Goal: Task Accomplishment & Management: Manage account settings

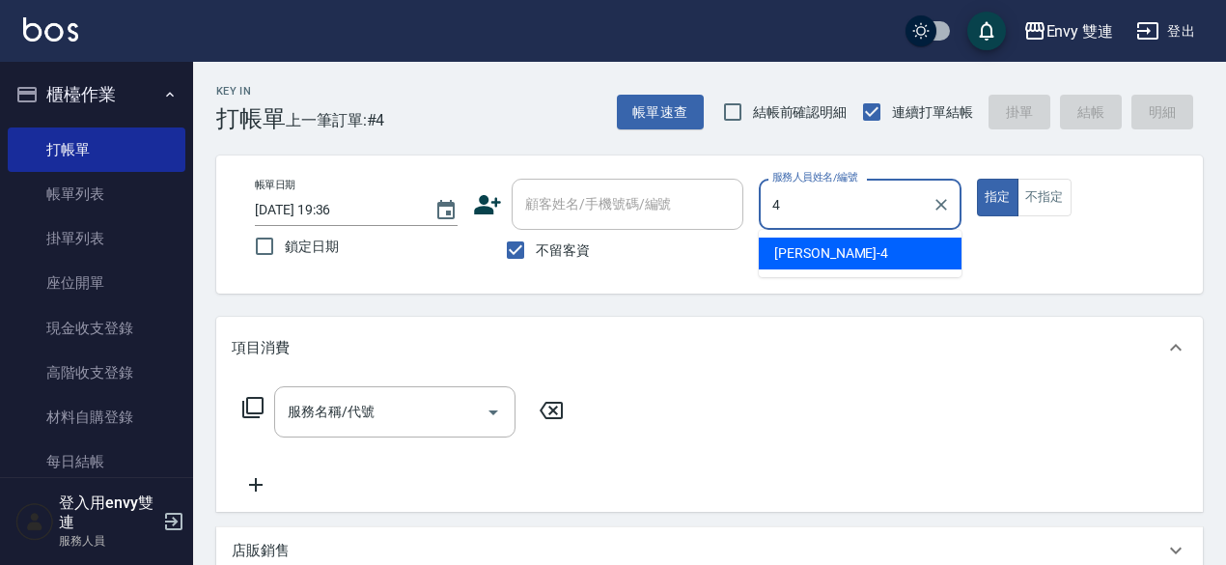
type input "[PERSON_NAME]-4"
type button "true"
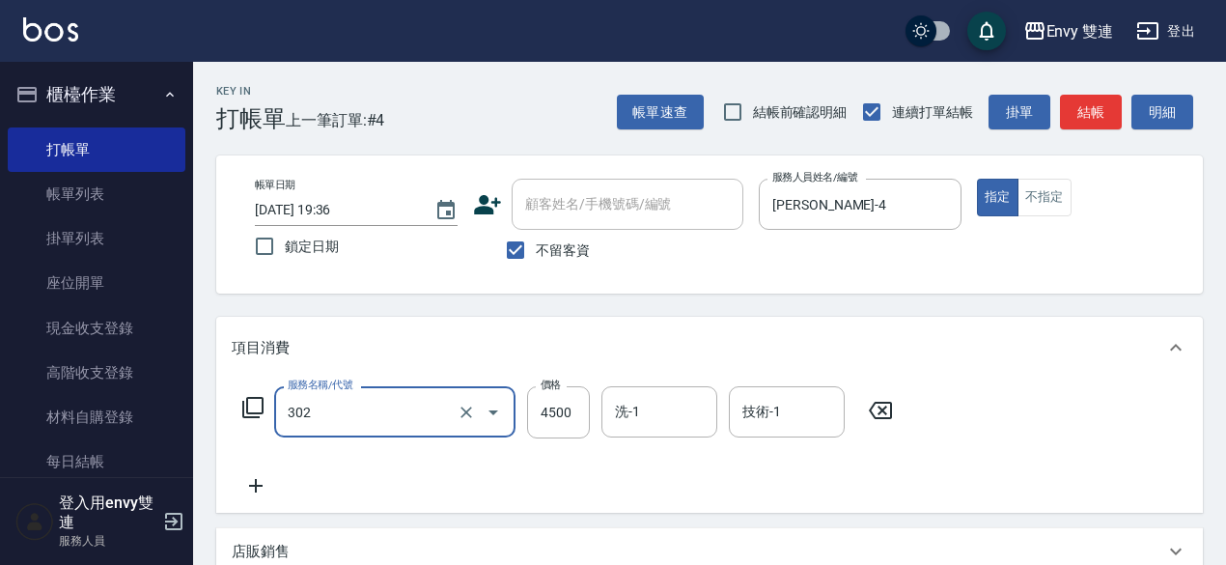
type input "水質感熱塑燙(302)"
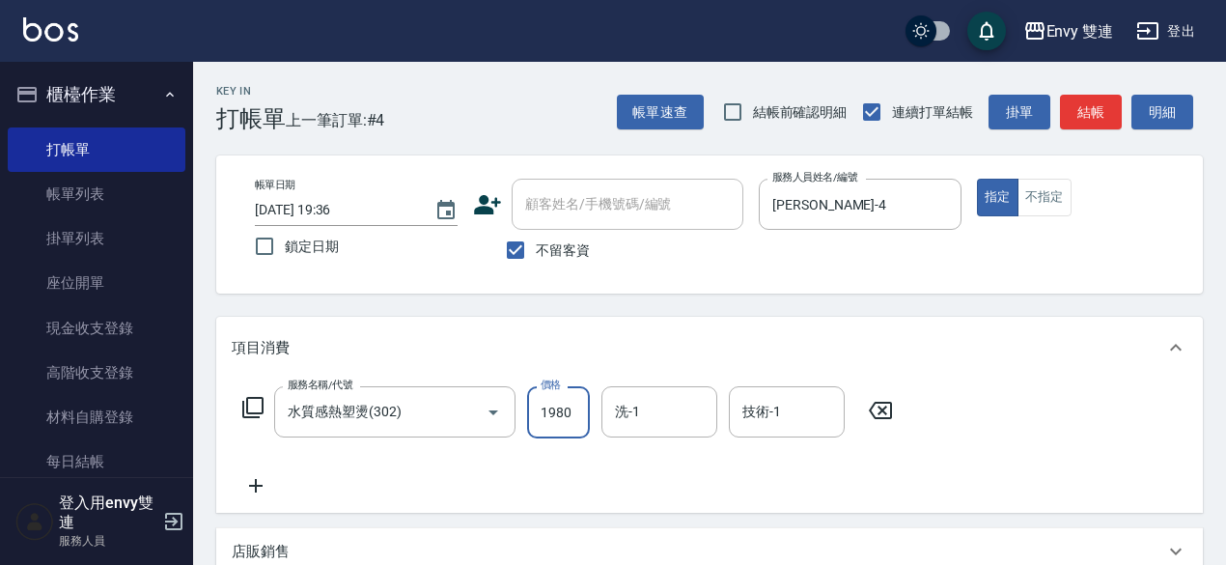
type input "1980"
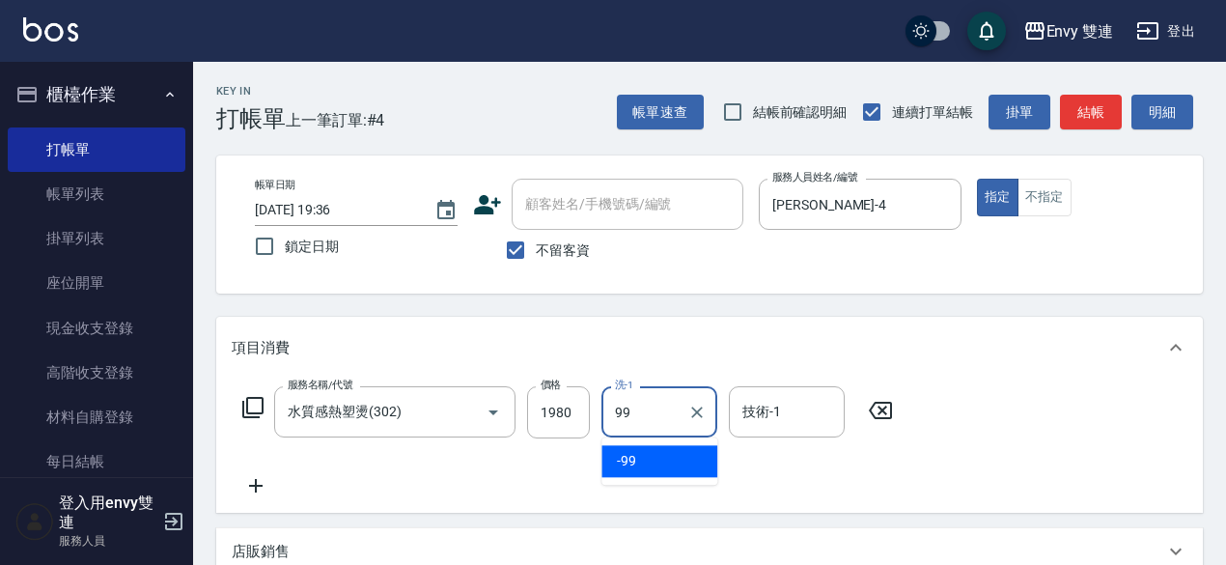
type input "-99"
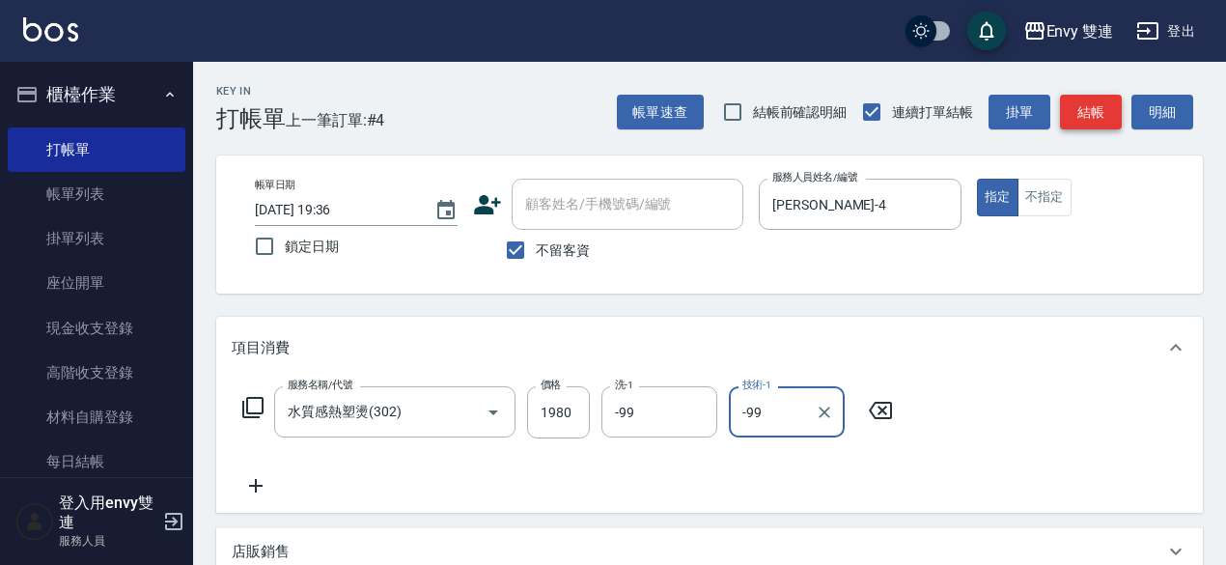
type input "-99"
click at [1098, 113] on button "結帳" at bounding box center [1091, 113] width 62 height 36
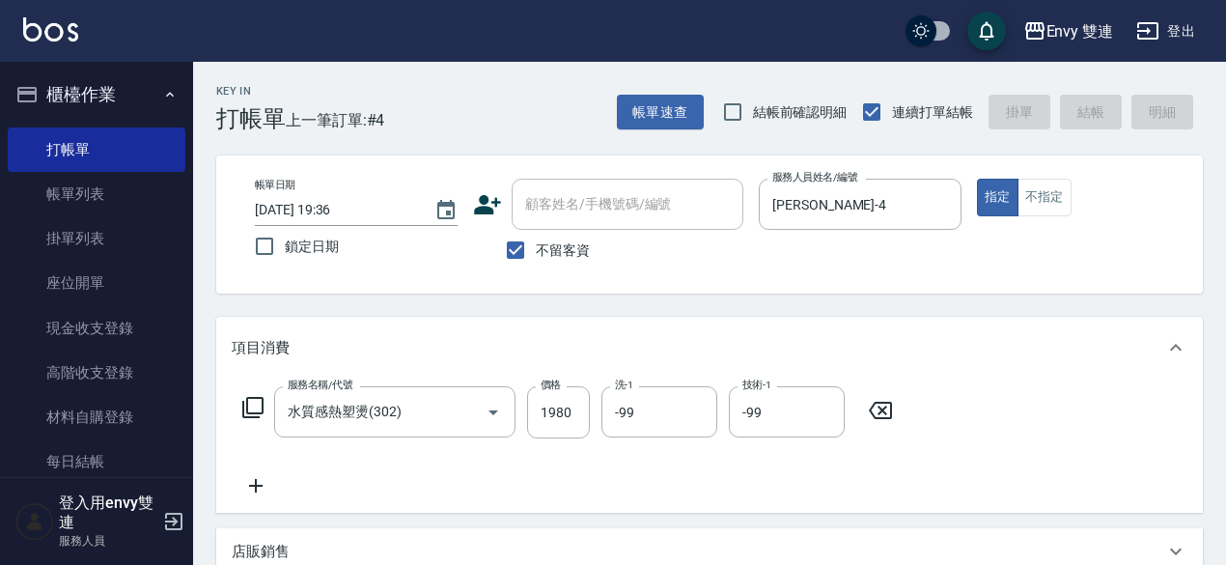
type input "[DATE] 20:18"
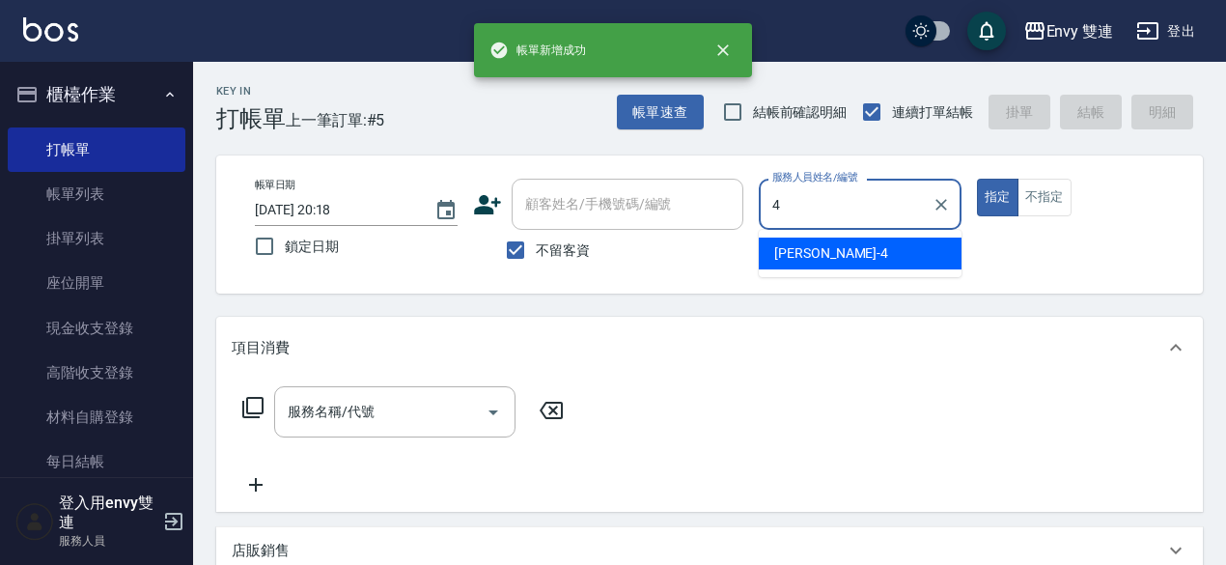
type input "[PERSON_NAME]-4"
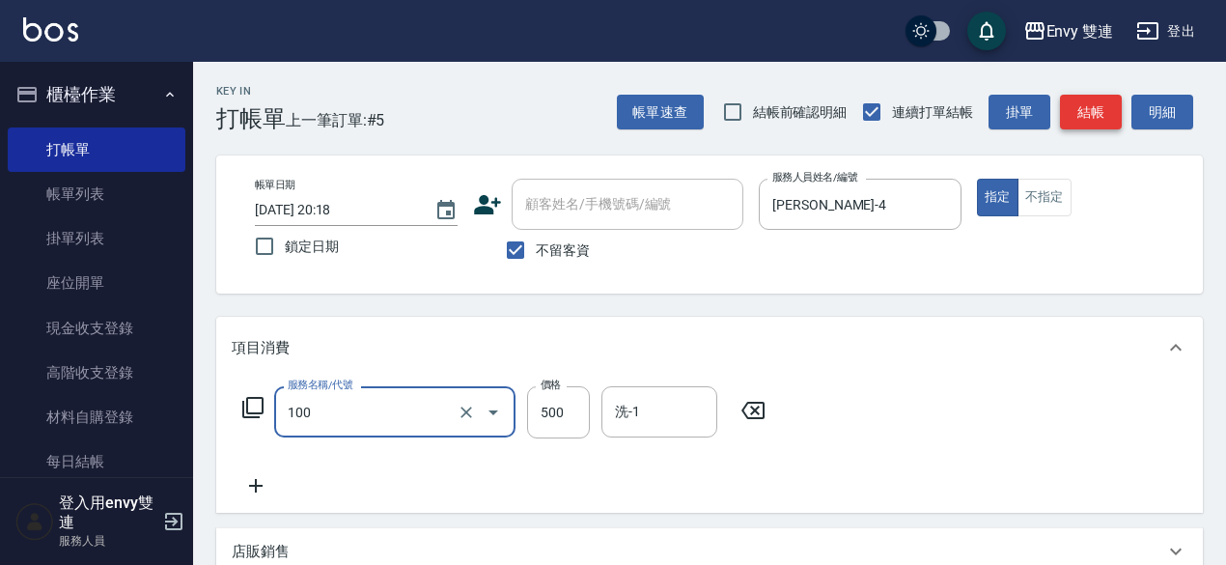
type input "洗＋剪(100)"
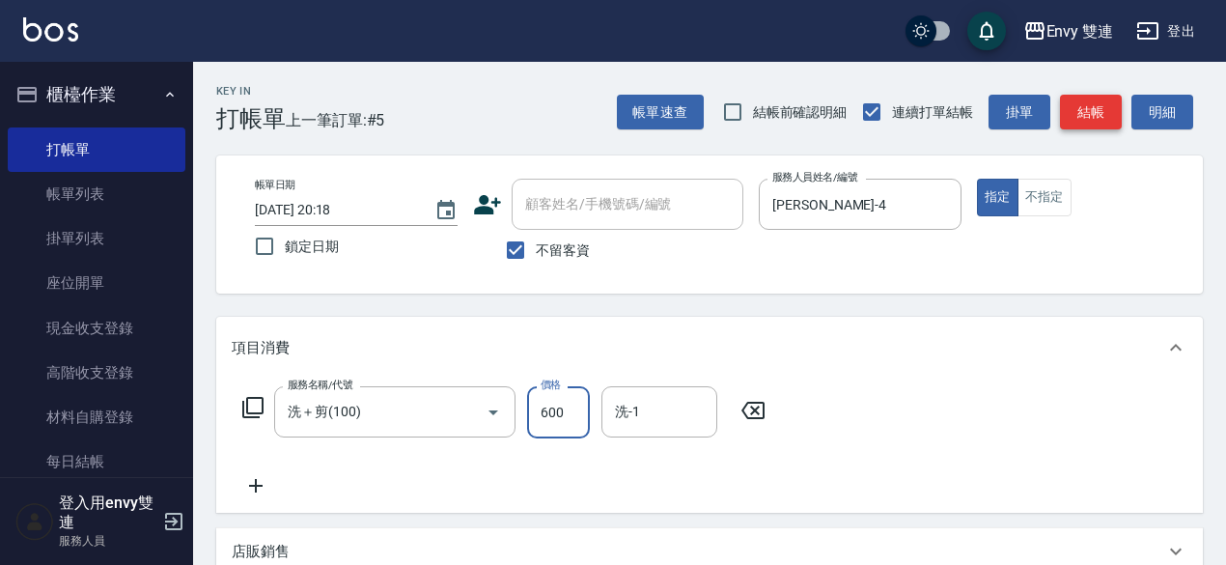
type input "600"
type input "-99"
click at [1085, 111] on button "結帳" at bounding box center [1091, 113] width 62 height 36
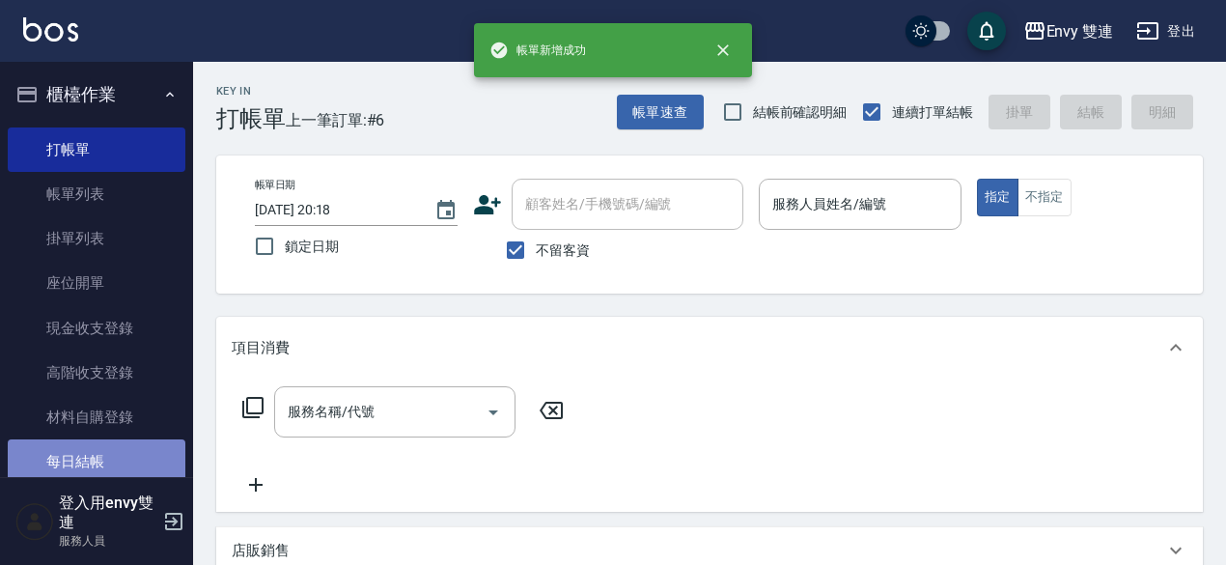
click at [97, 469] on link "每日結帳" at bounding box center [97, 461] width 178 height 44
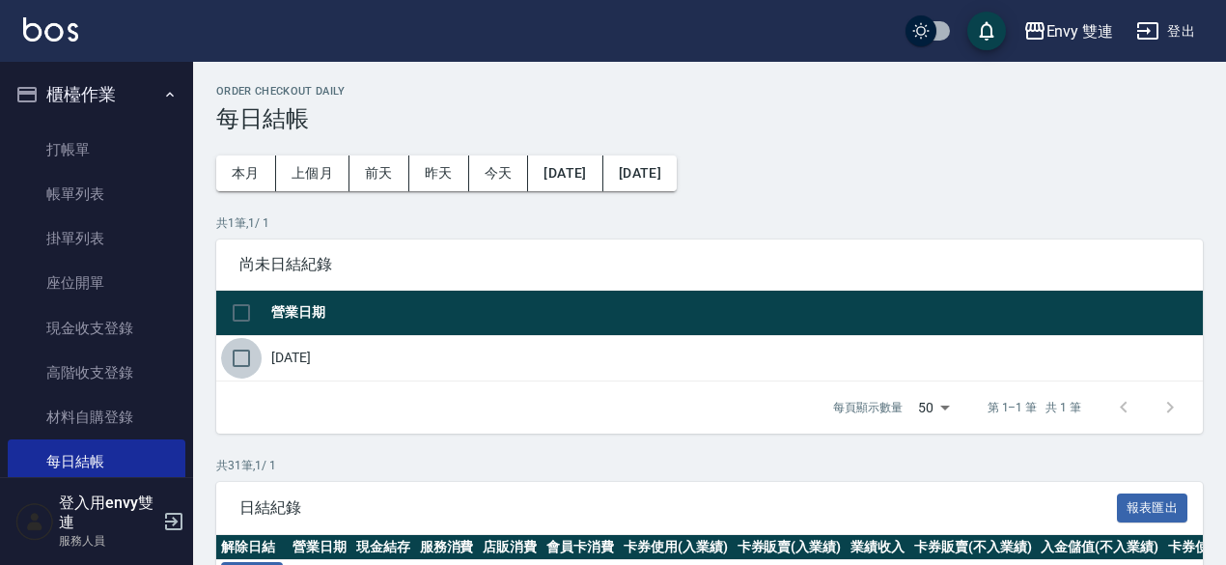
click at [246, 350] on input "checkbox" at bounding box center [241, 358] width 41 height 41
checkbox input "true"
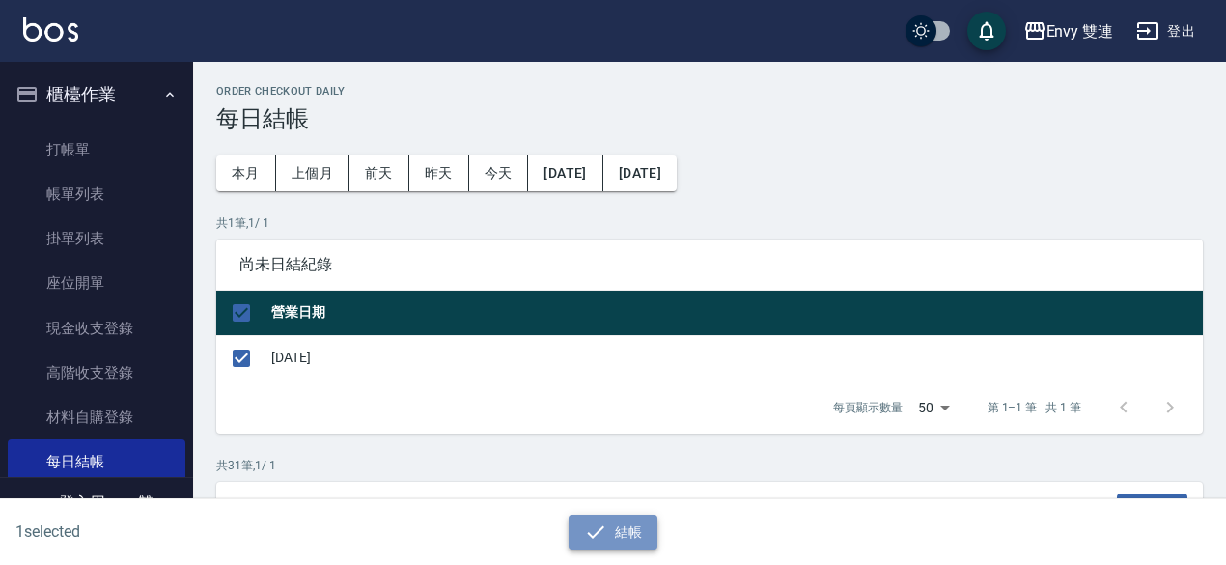
click at [640, 530] on button "結帳" at bounding box center [614, 532] width 90 height 36
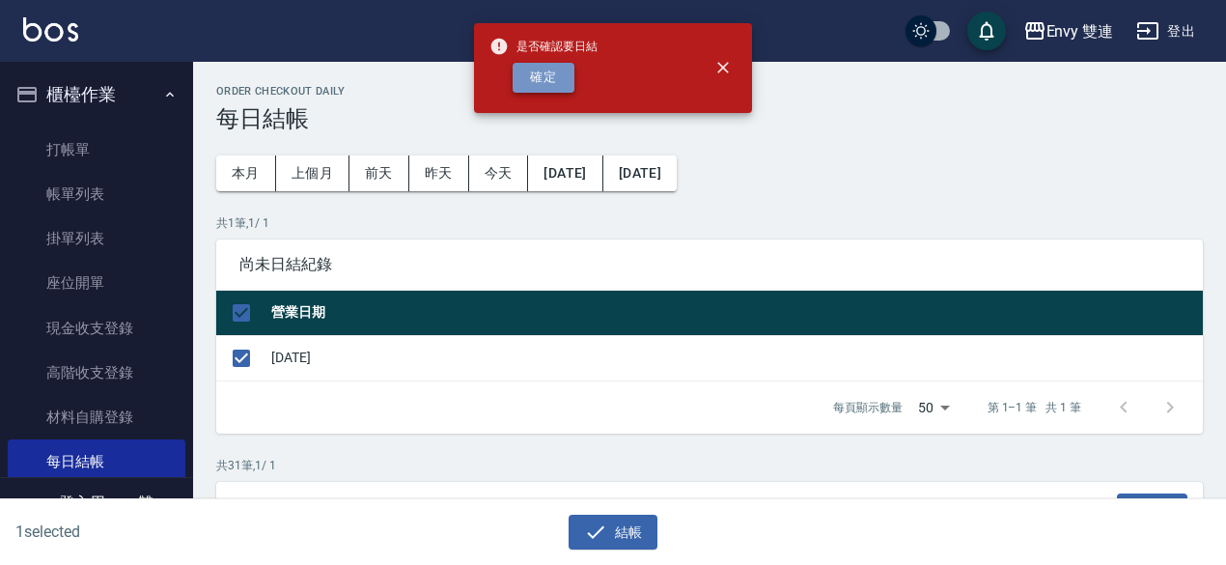
click at [569, 86] on button "確定" at bounding box center [544, 78] width 62 height 30
checkbox input "false"
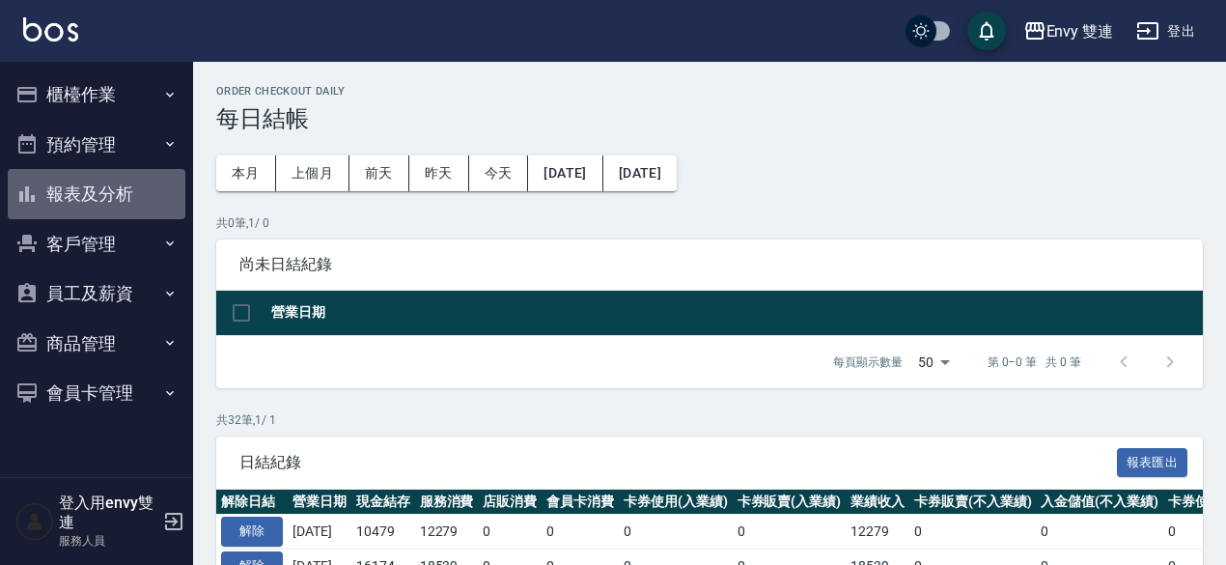
click at [70, 189] on button "報表及分析" at bounding box center [97, 194] width 178 height 50
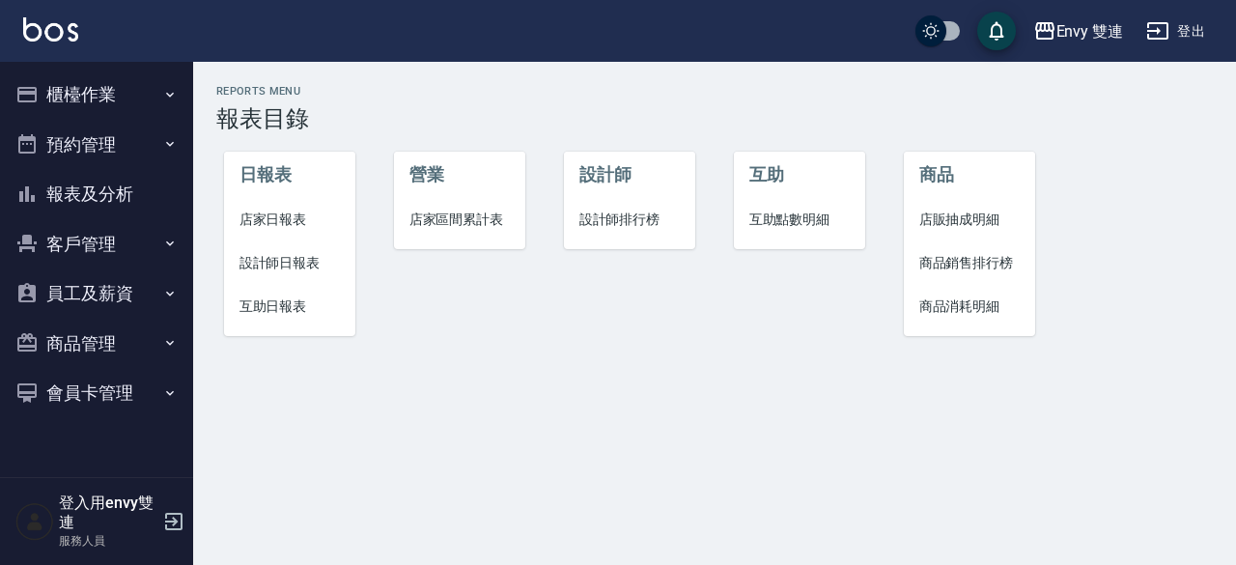
click at [292, 221] on span "店家日報表" at bounding box center [289, 219] width 101 height 20
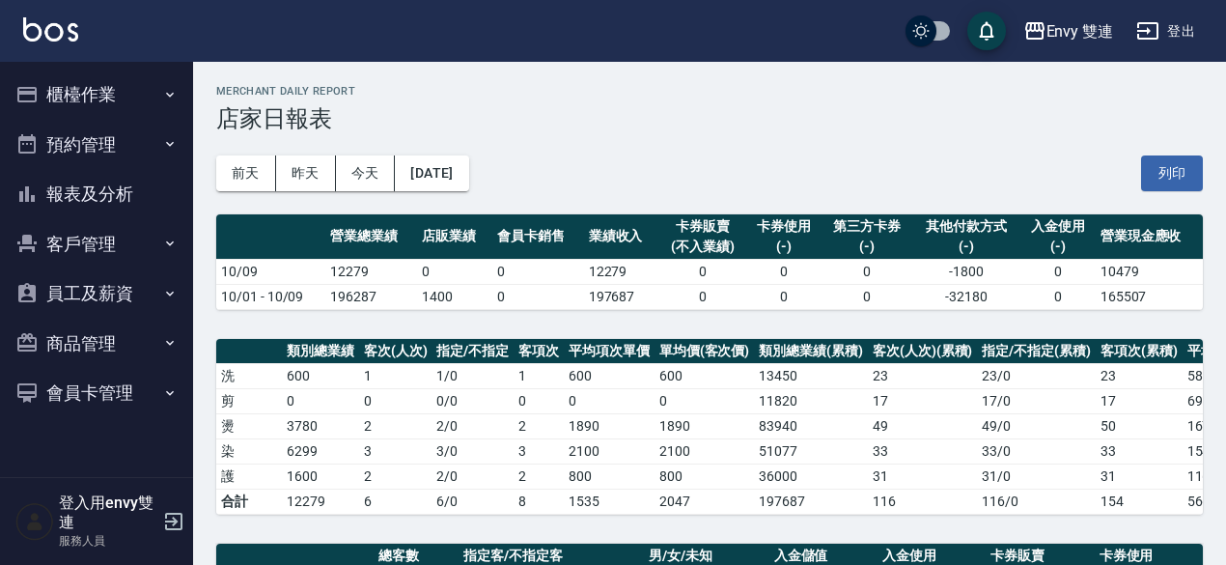
scroll to position [491, 0]
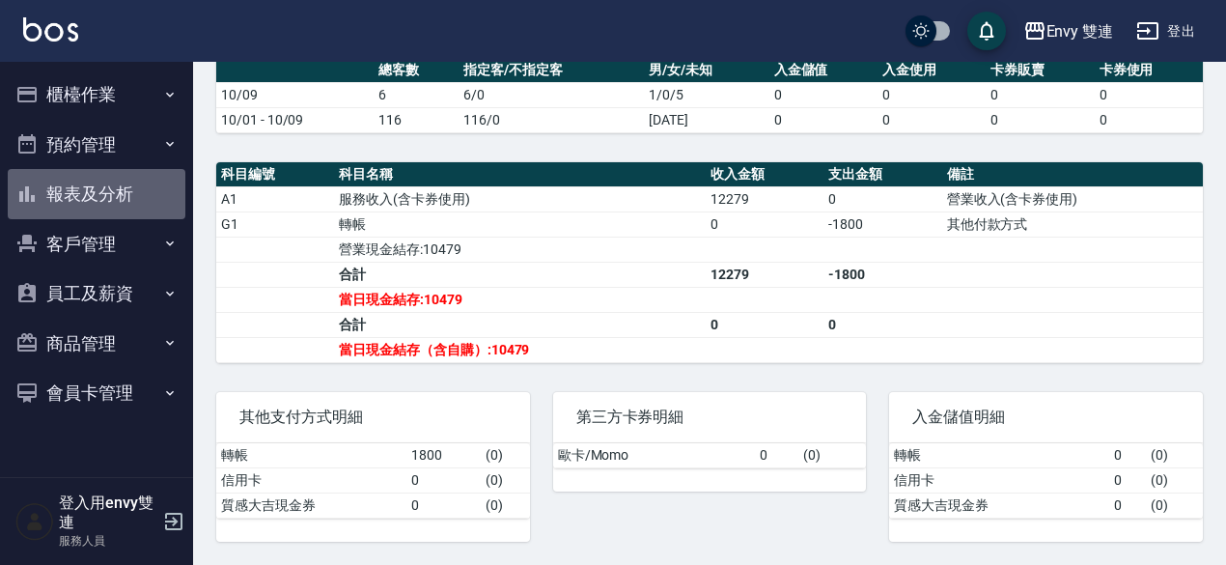
click at [125, 192] on button "報表及分析" at bounding box center [97, 194] width 178 height 50
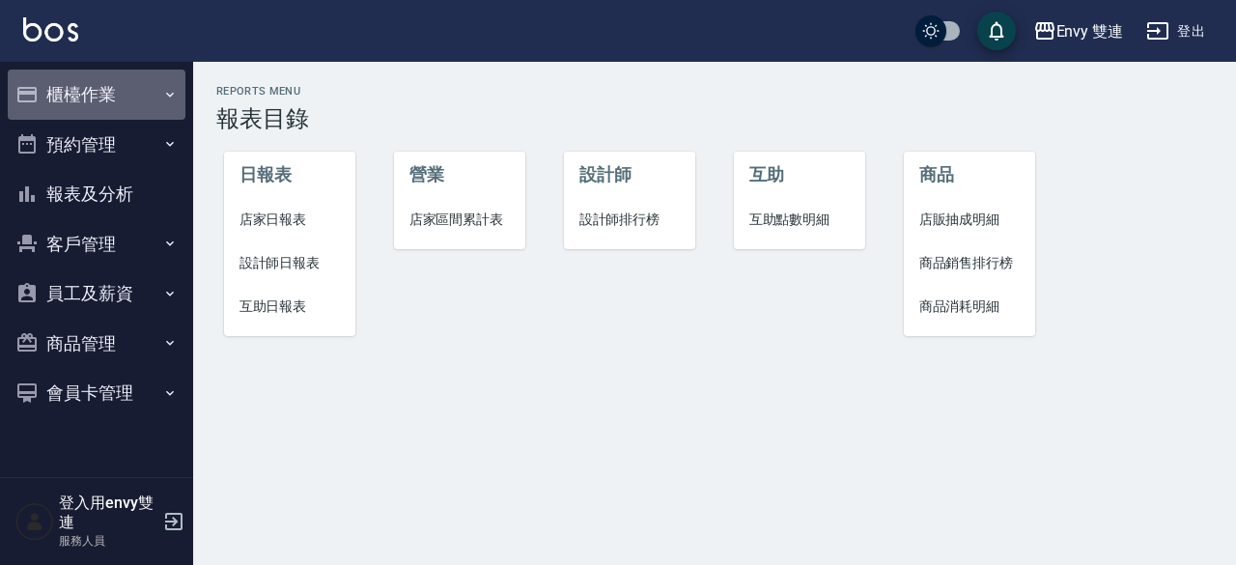
click at [130, 98] on button "櫃檯作業" at bounding box center [97, 95] width 178 height 50
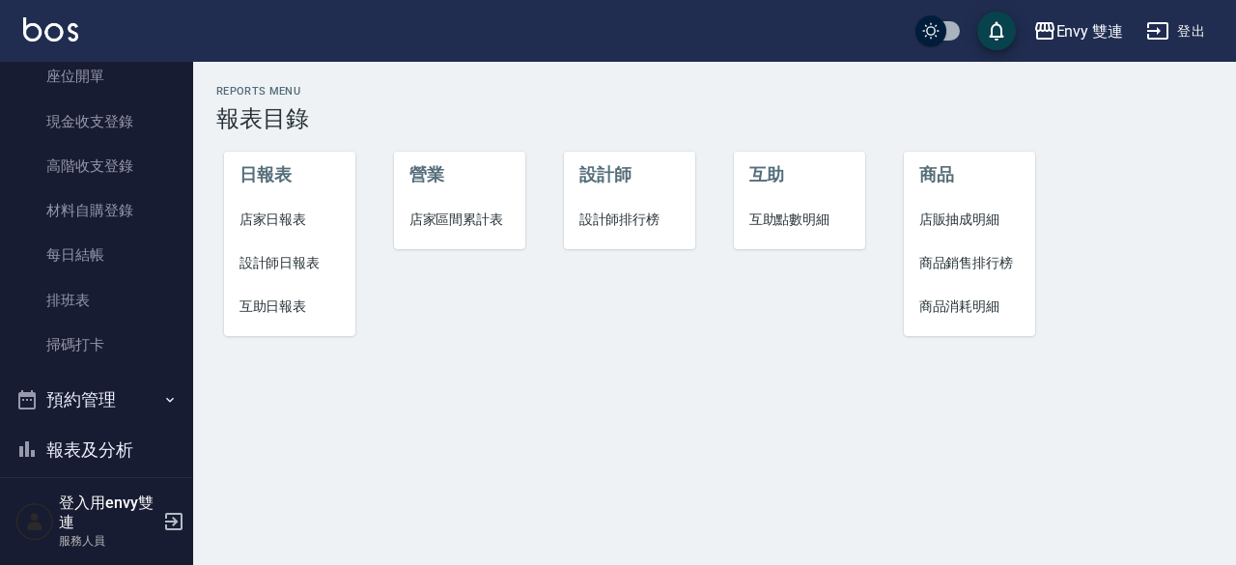
scroll to position [209, 0]
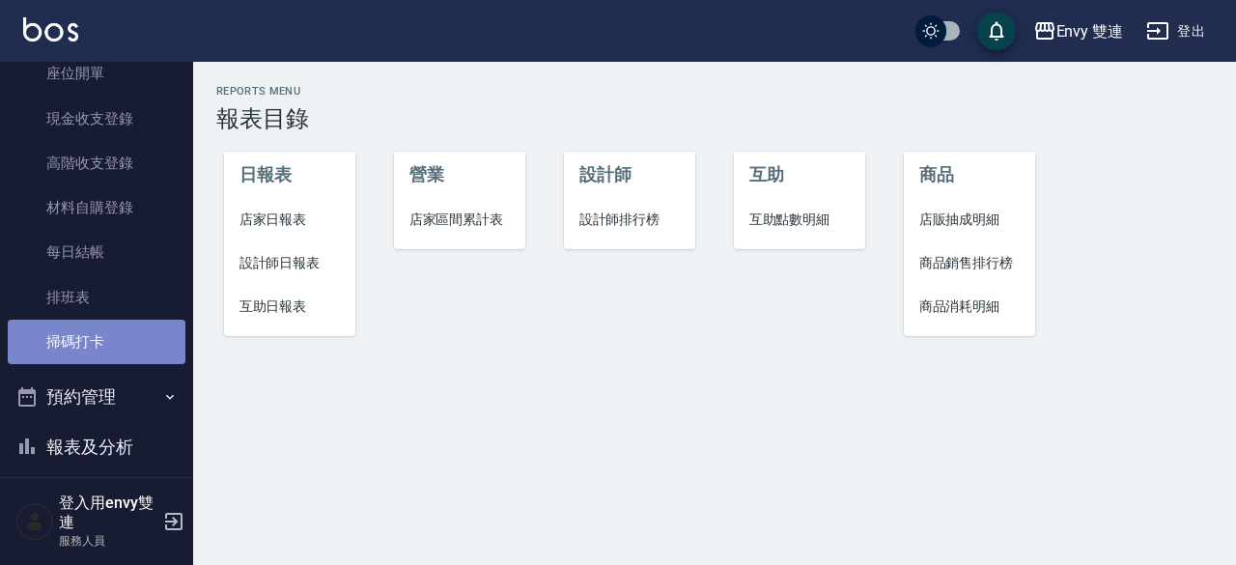
click at [98, 338] on link "掃碼打卡" at bounding box center [97, 342] width 178 height 44
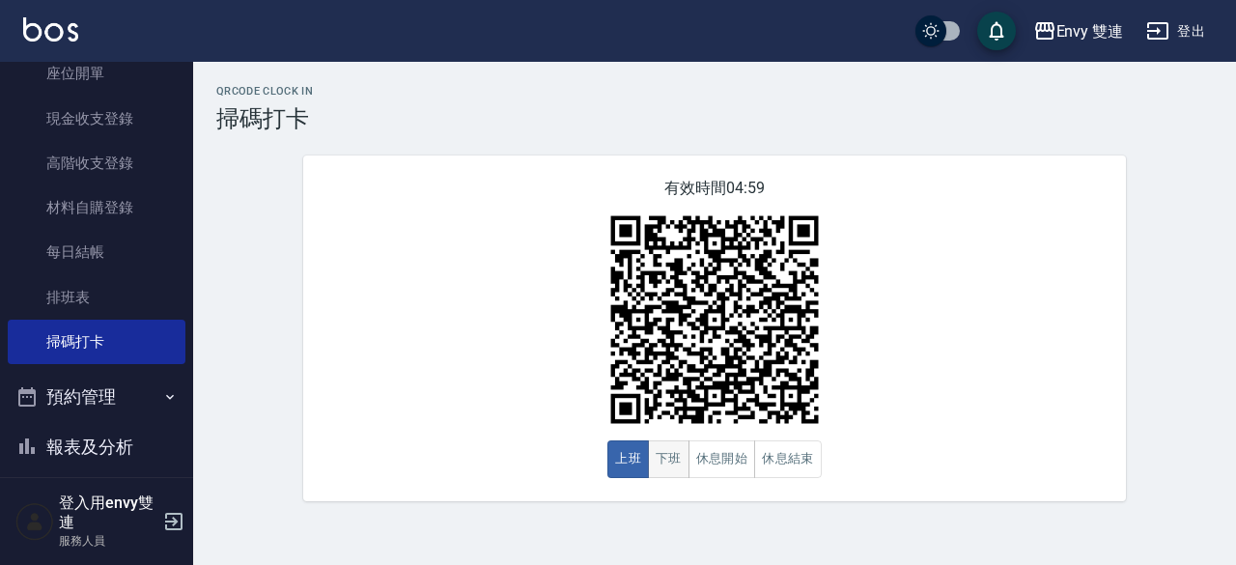
click at [672, 442] on button "下班" at bounding box center [669, 459] width 42 height 38
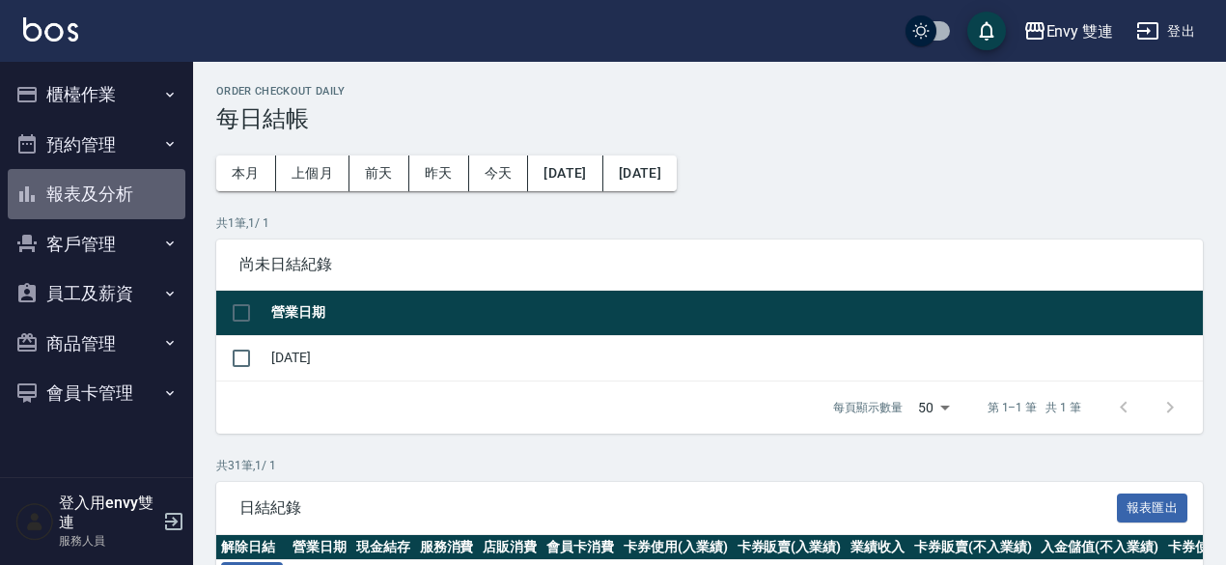
click at [131, 179] on button "報表及分析" at bounding box center [97, 194] width 178 height 50
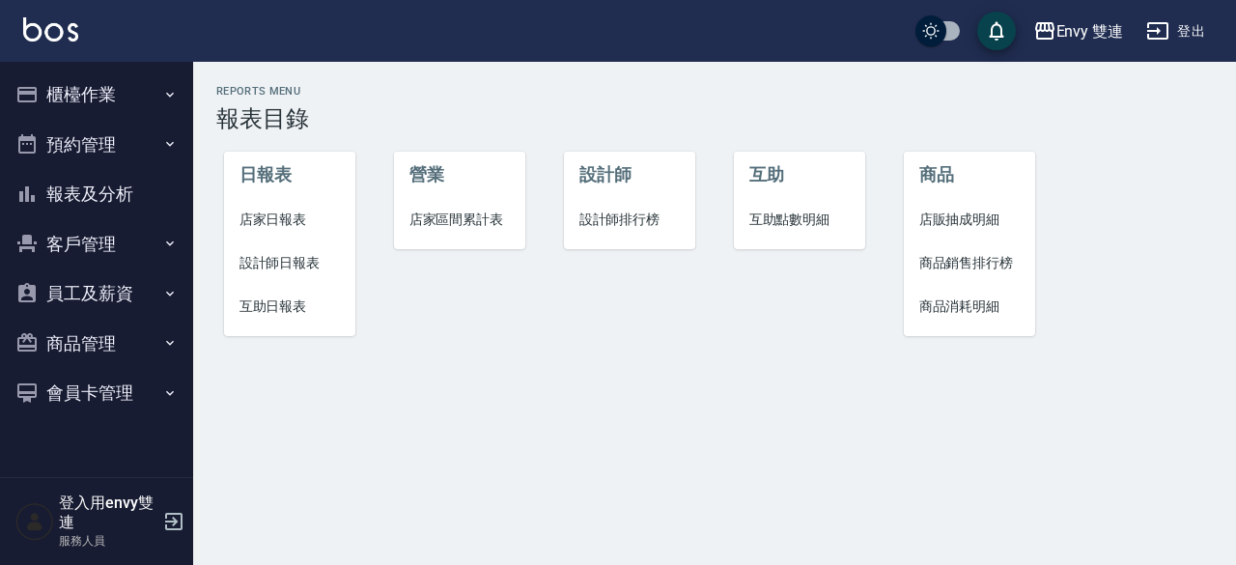
click at [276, 225] on span "店家日報表" at bounding box center [289, 219] width 101 height 20
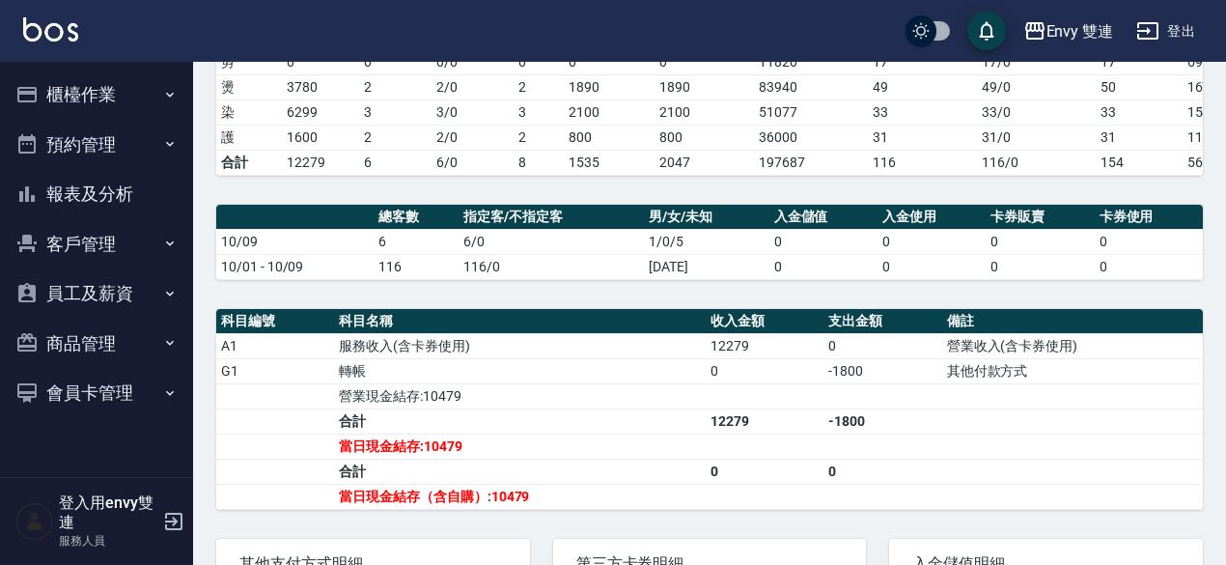
scroll to position [335, 0]
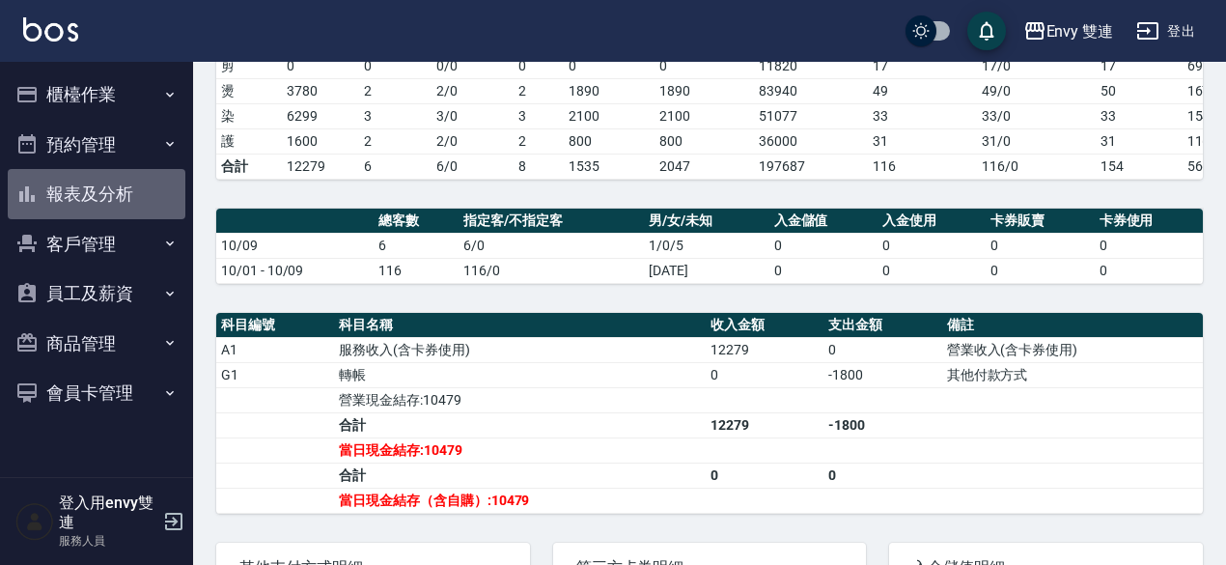
click at [113, 190] on button "報表及分析" at bounding box center [97, 194] width 178 height 50
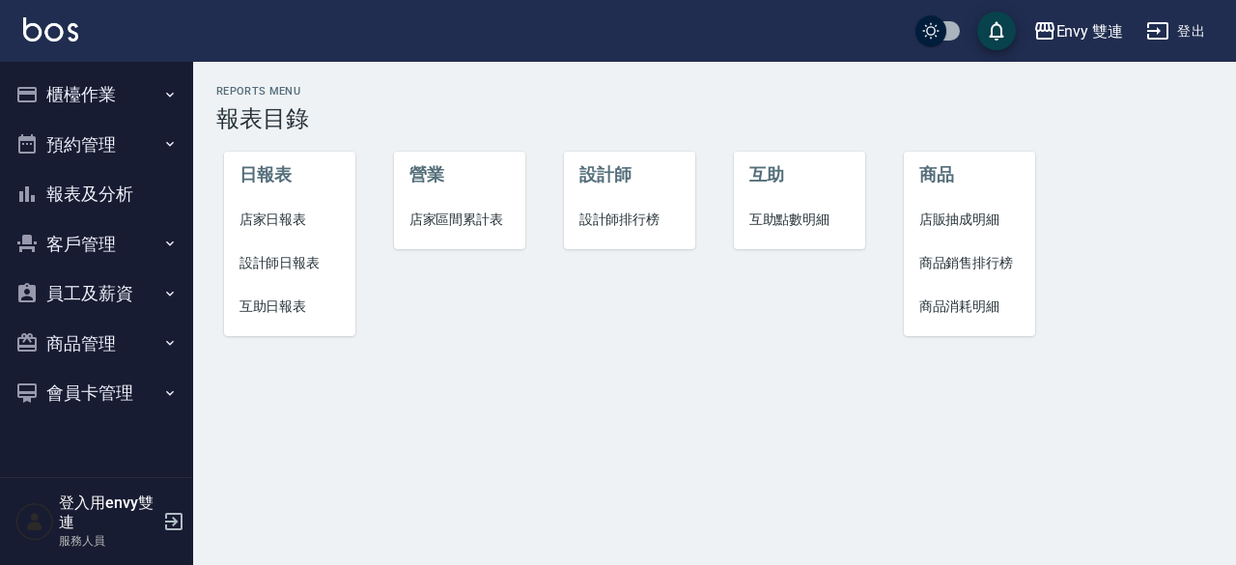
click at [261, 262] on span "設計師日報表" at bounding box center [289, 263] width 101 height 20
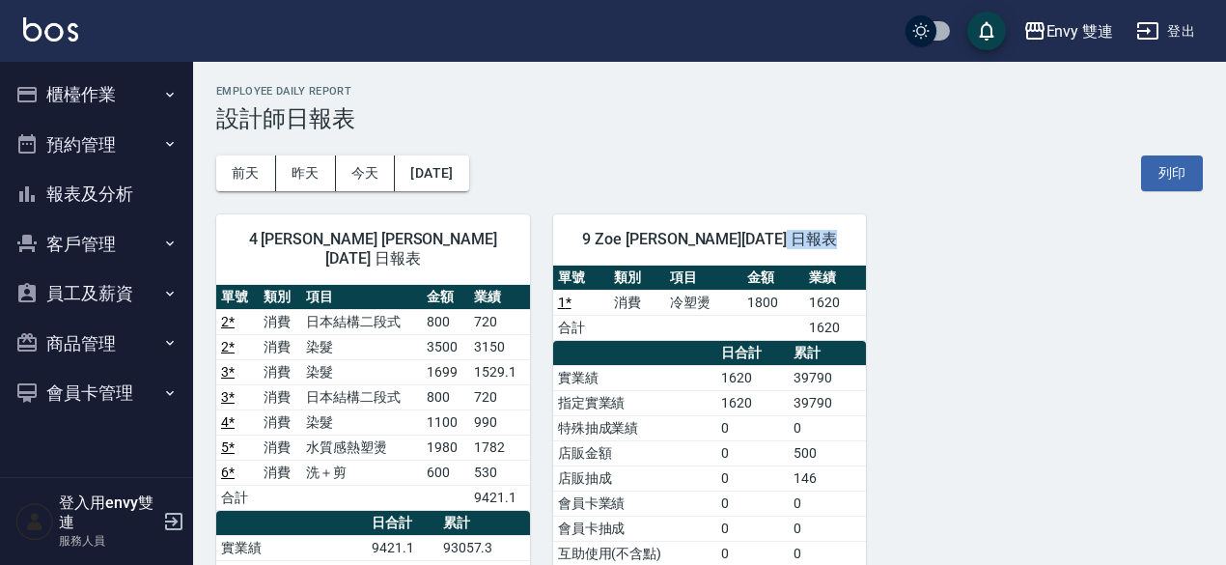
drag, startPoint x: 1224, startPoint y: 215, endPoint x: 1214, endPoint y: 265, distance: 51.1
click at [1214, 265] on div "Envy 雙連 2025-10-09 設計師日報表 列印時間： 2025-10-09-20:24 Employee Daily Report 設計師日報表 前…" at bounding box center [709, 498] width 1033 height 872
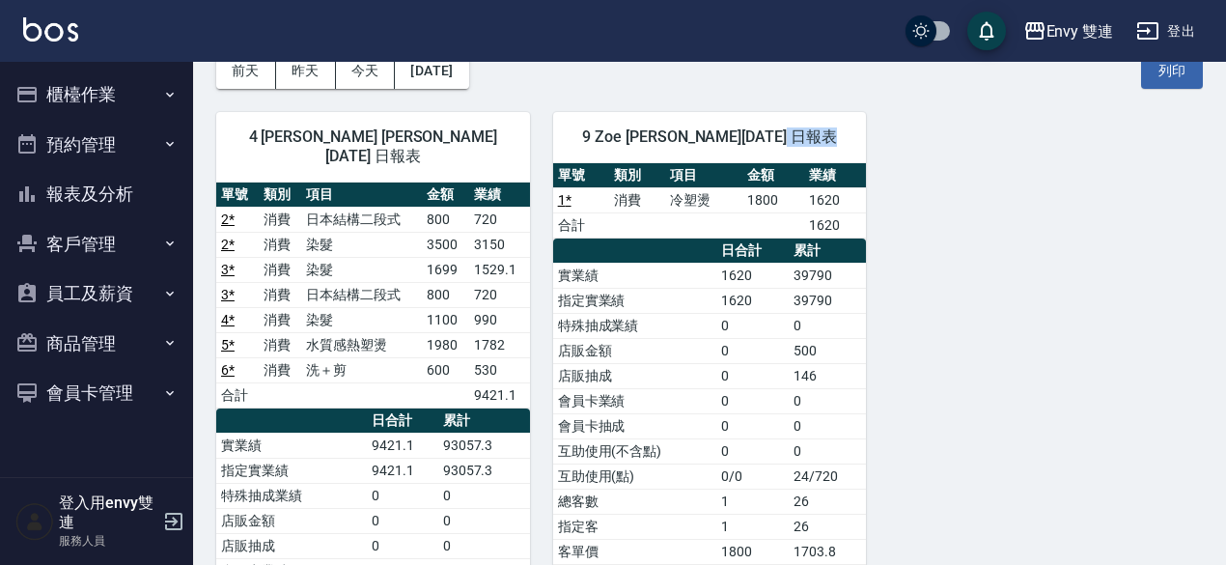
scroll to position [102, 0]
click at [1177, 301] on div "4 Allan 沈明煌 10/09/2025 日報表 單號 類別 項目 金額 業績 2 * 消費 日本結構二段式 800 720 2 * 消費 染髮 3500…" at bounding box center [698, 448] width 1010 height 719
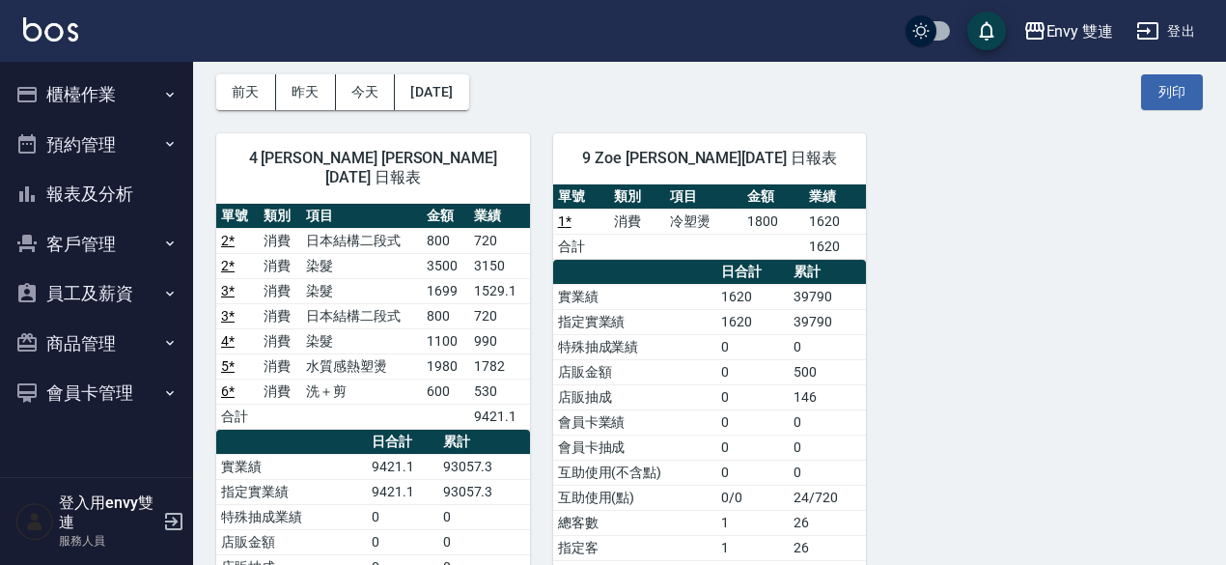
scroll to position [80, 0]
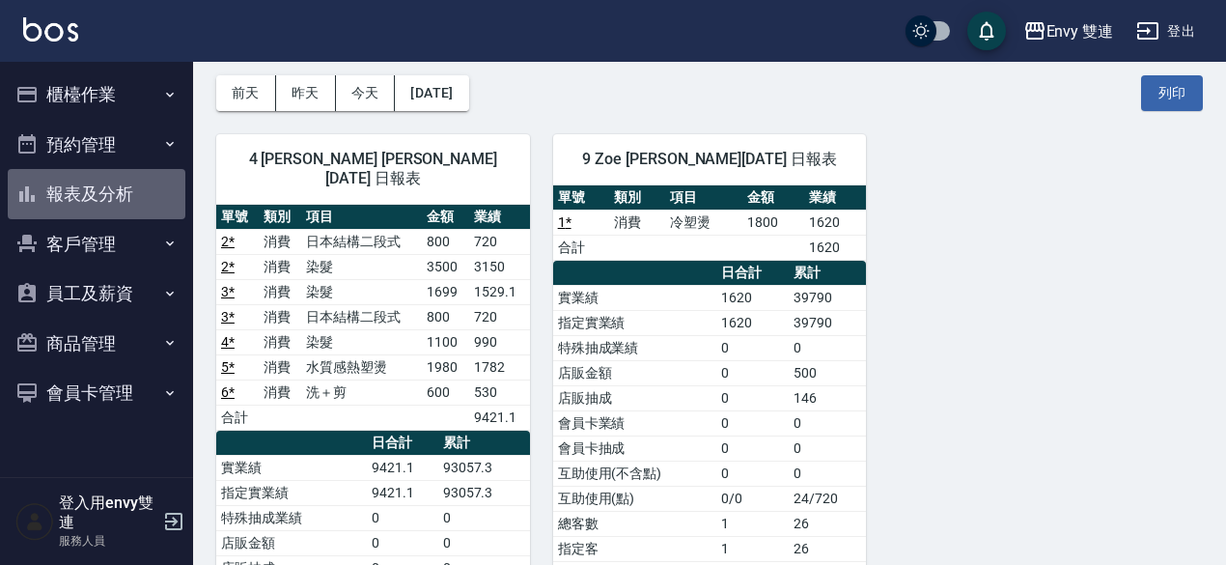
click at [116, 183] on button "報表及分析" at bounding box center [97, 194] width 178 height 50
